Goal: Task Accomplishment & Management: Use online tool/utility

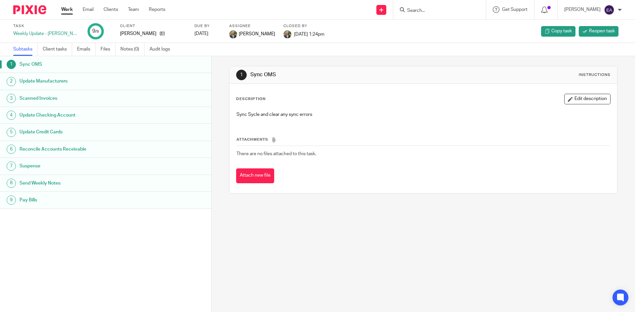
click at [42, 84] on h1 "Update Manufacturers" at bounding box center [82, 81] width 124 height 10
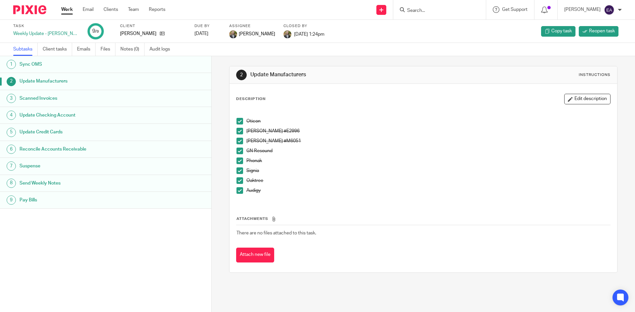
click at [237, 124] on span at bounding box center [239, 121] width 7 height 7
click at [241, 134] on span at bounding box center [239, 131] width 7 height 7
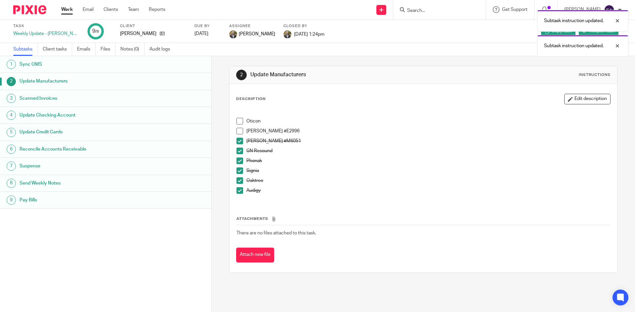
click at [239, 147] on li "[PERSON_NAME] #M6051" at bounding box center [422, 143] width 373 height 10
drag, startPoint x: 240, startPoint y: 139, endPoint x: 244, endPoint y: 156, distance: 17.4
click at [240, 140] on span at bounding box center [239, 141] width 7 height 7
click at [246, 156] on div "GN Resound" at bounding box center [427, 153] width 363 height 10
click at [236, 153] on span at bounding box center [239, 151] width 7 height 7
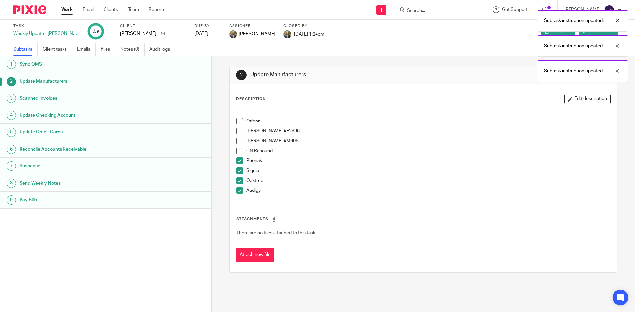
click at [243, 165] on li "Phonak" at bounding box center [422, 163] width 373 height 10
drag, startPoint x: 238, startPoint y: 163, endPoint x: 238, endPoint y: 172, distance: 8.6
click at [238, 163] on span at bounding box center [239, 161] width 7 height 7
click at [238, 172] on span at bounding box center [239, 171] width 7 height 7
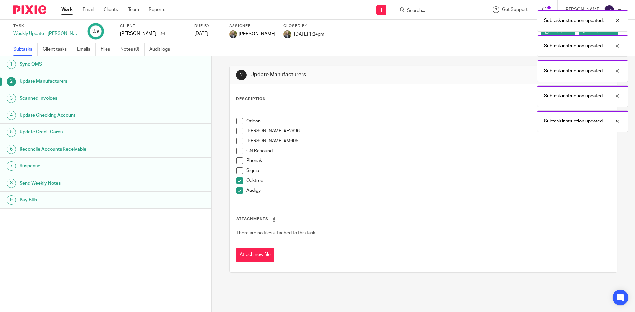
click at [237, 180] on span at bounding box center [239, 181] width 7 height 7
drag, startPoint x: 237, startPoint y: 187, endPoint x: 229, endPoint y: 178, distance: 11.9
click at [237, 187] on ul "Oticon [PERSON_NAME] #E2996 [PERSON_NAME] #M6051 GN Resound Phonak Signia Oaktr…" at bounding box center [422, 157] width 373 height 79
click at [236, 189] on span at bounding box center [239, 190] width 7 height 7
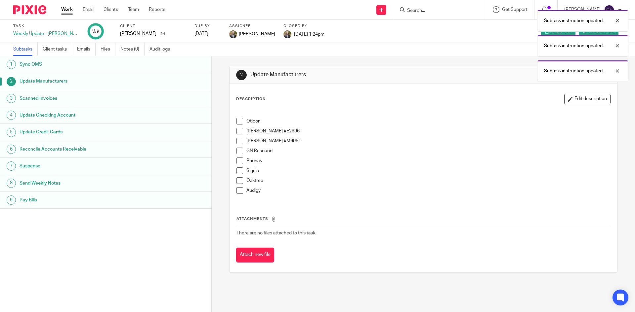
click at [240, 121] on span at bounding box center [239, 121] width 7 height 7
